Goal: Task Accomplishment & Management: Manage account settings

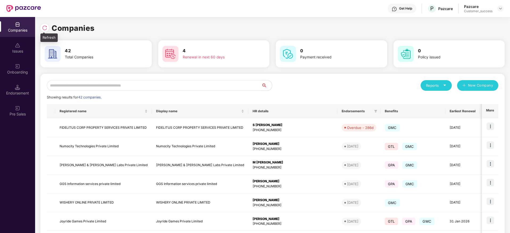
click at [43, 27] on img at bounding box center [44, 27] width 5 height 5
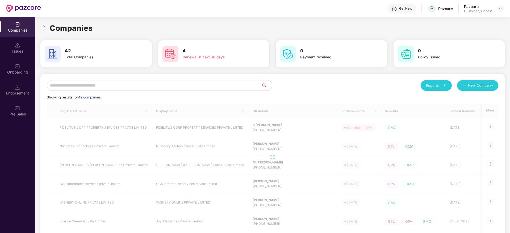
click at [40, 26] on div "Companies 42 Total Companies 4 Renewal in next 60 days 0 Payment received 0 Pol…" at bounding box center [272, 125] width 475 height 216
click at [100, 22] on div "Companies 42 Total Companies 4 Renewal in next 60 days 0 Payment received 0 Pol…" at bounding box center [272, 176] width 464 height 319
drag, startPoint x: 97, startPoint y: 27, endPoint x: 38, endPoint y: 25, distance: 58.8
click at [38, 25] on div "Companies 42 Total Companies 4 Renewal in next 60 days 0 Payment received 0 Pol…" at bounding box center [272, 125] width 475 height 216
click at [52, 27] on h1 "Companies" at bounding box center [71, 28] width 43 height 12
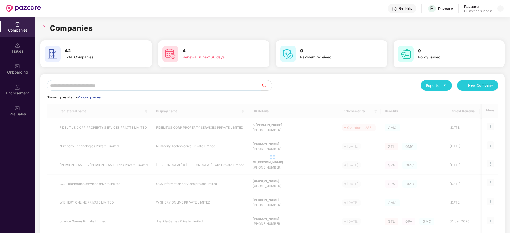
click at [111, 85] on input "text" at bounding box center [154, 85] width 215 height 11
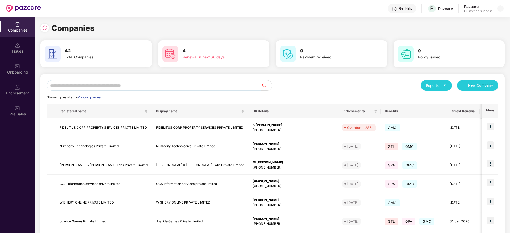
click at [134, 87] on input "text" at bounding box center [154, 85] width 215 height 11
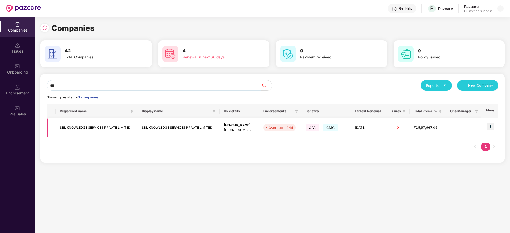
type input "***"
click at [490, 126] on img at bounding box center [490, 126] width 7 height 7
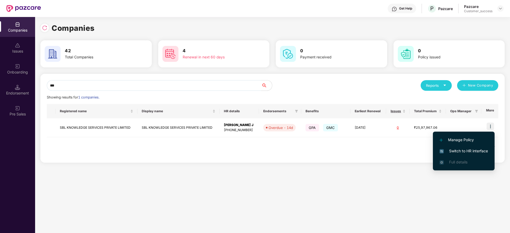
click at [470, 153] on span "Switch to HR interface" at bounding box center [464, 151] width 48 height 6
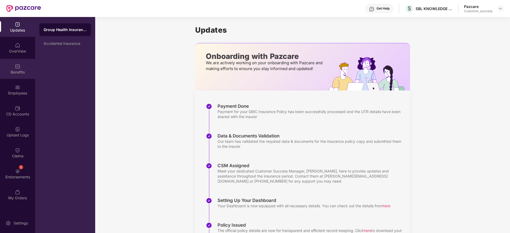
click at [24, 65] on div "Benefits" at bounding box center [17, 69] width 35 height 20
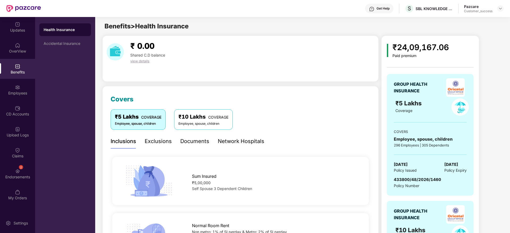
click at [236, 139] on div "Network Hospitals" at bounding box center [241, 141] width 47 height 8
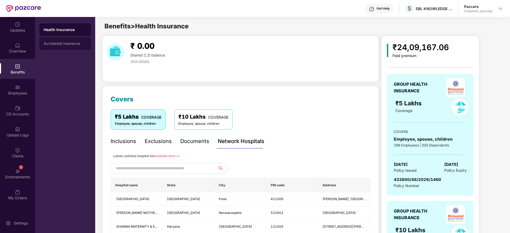
click at [74, 37] on div "Accidental Insurance" at bounding box center [65, 43] width 52 height 13
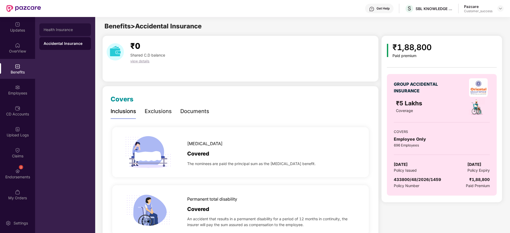
click at [71, 34] on div "Health Insurance" at bounding box center [65, 29] width 52 height 13
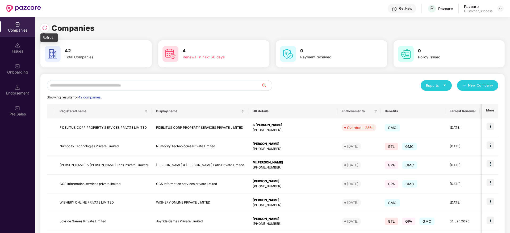
click at [44, 27] on img at bounding box center [44, 27] width 5 height 5
drag, startPoint x: 97, startPoint y: 28, endPoint x: 43, endPoint y: 28, distance: 54.2
click at [43, 28] on div "Companies" at bounding box center [272, 28] width 464 height 12
click at [43, 28] on img at bounding box center [44, 27] width 5 height 5
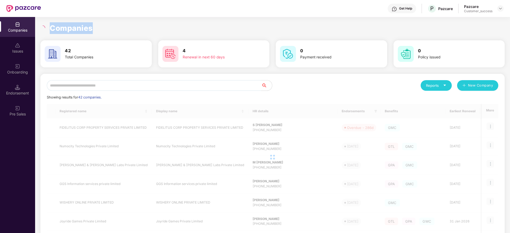
click at [64, 28] on h1 "Companies" at bounding box center [71, 28] width 43 height 12
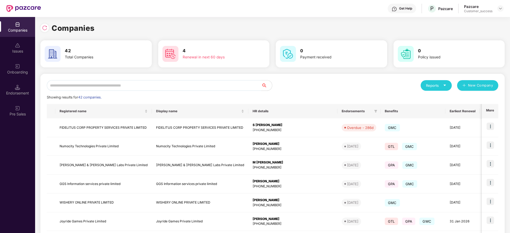
click at [152, 83] on input "text" at bounding box center [154, 85] width 215 height 11
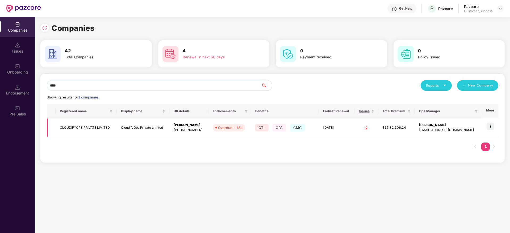
type input "****"
click at [491, 124] on img at bounding box center [490, 126] width 7 height 7
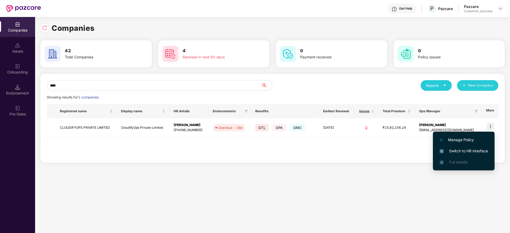
click at [470, 154] on span "Switch to HR interface" at bounding box center [464, 151] width 48 height 6
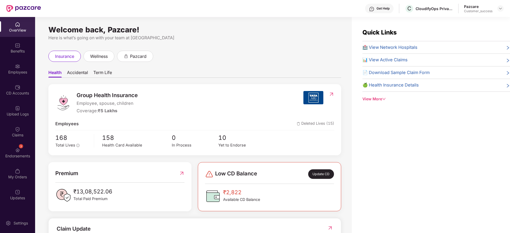
click at [15, 68] on img at bounding box center [17, 66] width 5 height 5
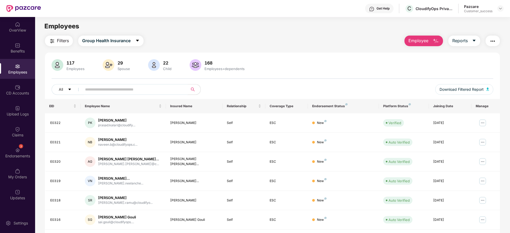
click at [107, 91] on input "text" at bounding box center [132, 90] width 95 height 8
paste input "**********"
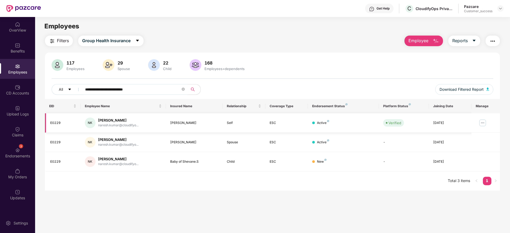
type input "**********"
click at [482, 123] on img at bounding box center [482, 123] width 9 height 9
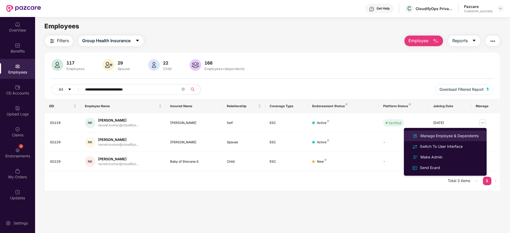
click at [453, 138] on div "Manage Employee & Dependents" at bounding box center [449, 136] width 60 height 6
